Goal: Find specific page/section: Find specific page/section

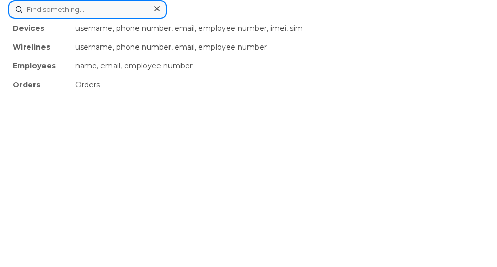
click at [132, 19] on div "Devices username, phone number, email, employee number, imei, sim Wirelines use…" at bounding box center [248, 9] width 480 height 19
paste input "5062712872"
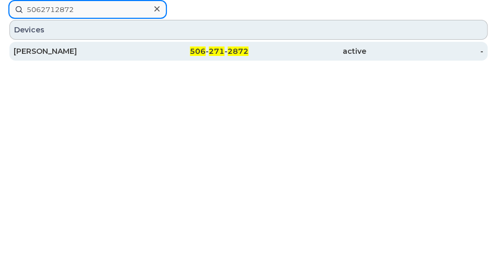
type input "5062712872"
click at [112, 55] on div "[PERSON_NAME]" at bounding box center [73, 51] width 118 height 10
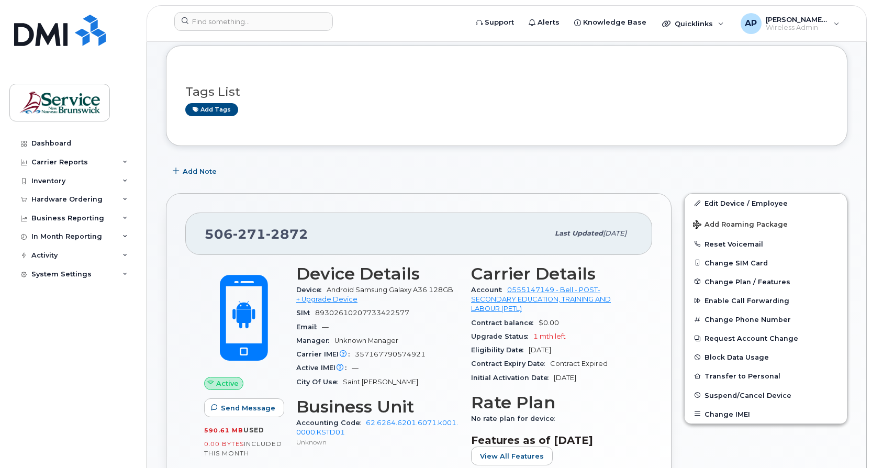
scroll to position [105, 0]
